Goal: Task Accomplishment & Management: Manage account settings

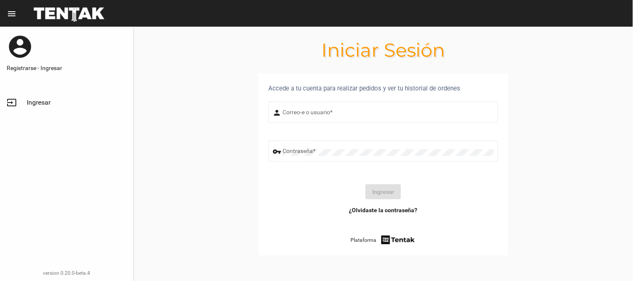
type input "UsuarioHisehi"
click at [372, 189] on button "Ingresar" at bounding box center [382, 191] width 35 height 15
